Goal: Navigation & Orientation: Find specific page/section

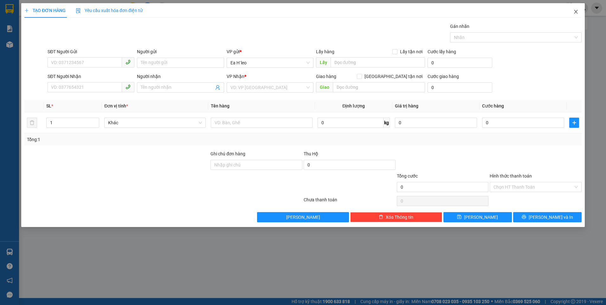
click at [575, 12] on icon "close" at bounding box center [575, 12] width 3 height 4
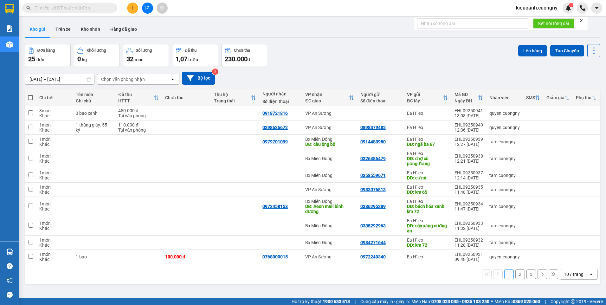
click at [563, 276] on div "10 / trang" at bounding box center [573, 274] width 20 height 6
click at [569, 261] on span "100 / trang" at bounding box center [571, 260] width 23 height 6
